Goal: Navigation & Orientation: Find specific page/section

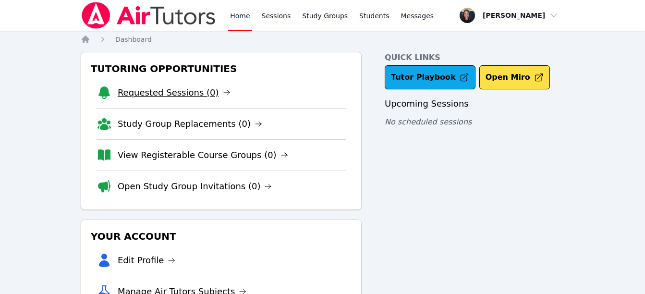
click at [151, 97] on link "Requested Sessions (0)" at bounding box center [174, 92] width 113 height 13
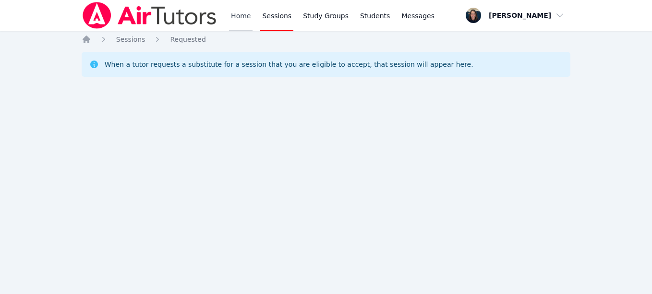
click at [241, 19] on link "Home" at bounding box center [241, 15] width 24 height 31
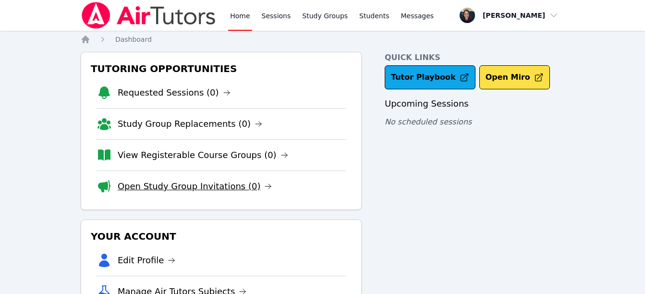
click at [170, 190] on link "Open Study Group Invitations (0)" at bounding box center [195, 186] width 155 height 13
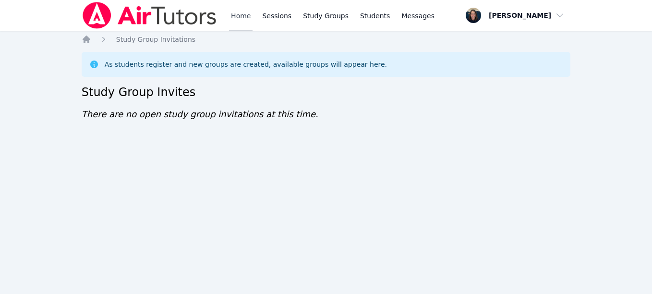
click at [242, 16] on link "Home" at bounding box center [241, 15] width 24 height 31
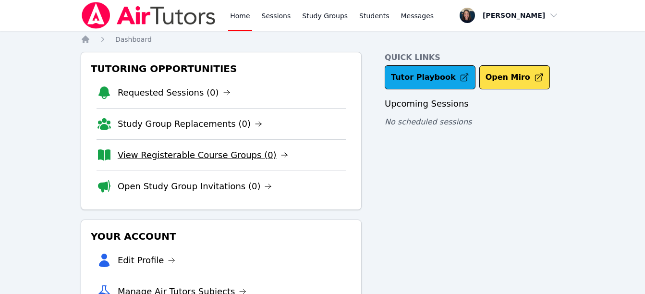
click at [201, 158] on link "View Registerable Course Groups (0)" at bounding box center [203, 154] width 170 height 13
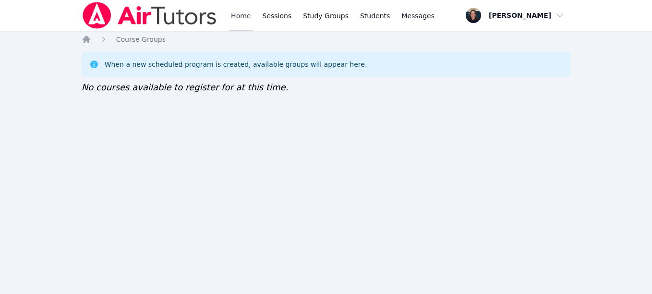
click at [233, 16] on link "Home" at bounding box center [241, 15] width 24 height 31
